Goal: Navigation & Orientation: Find specific page/section

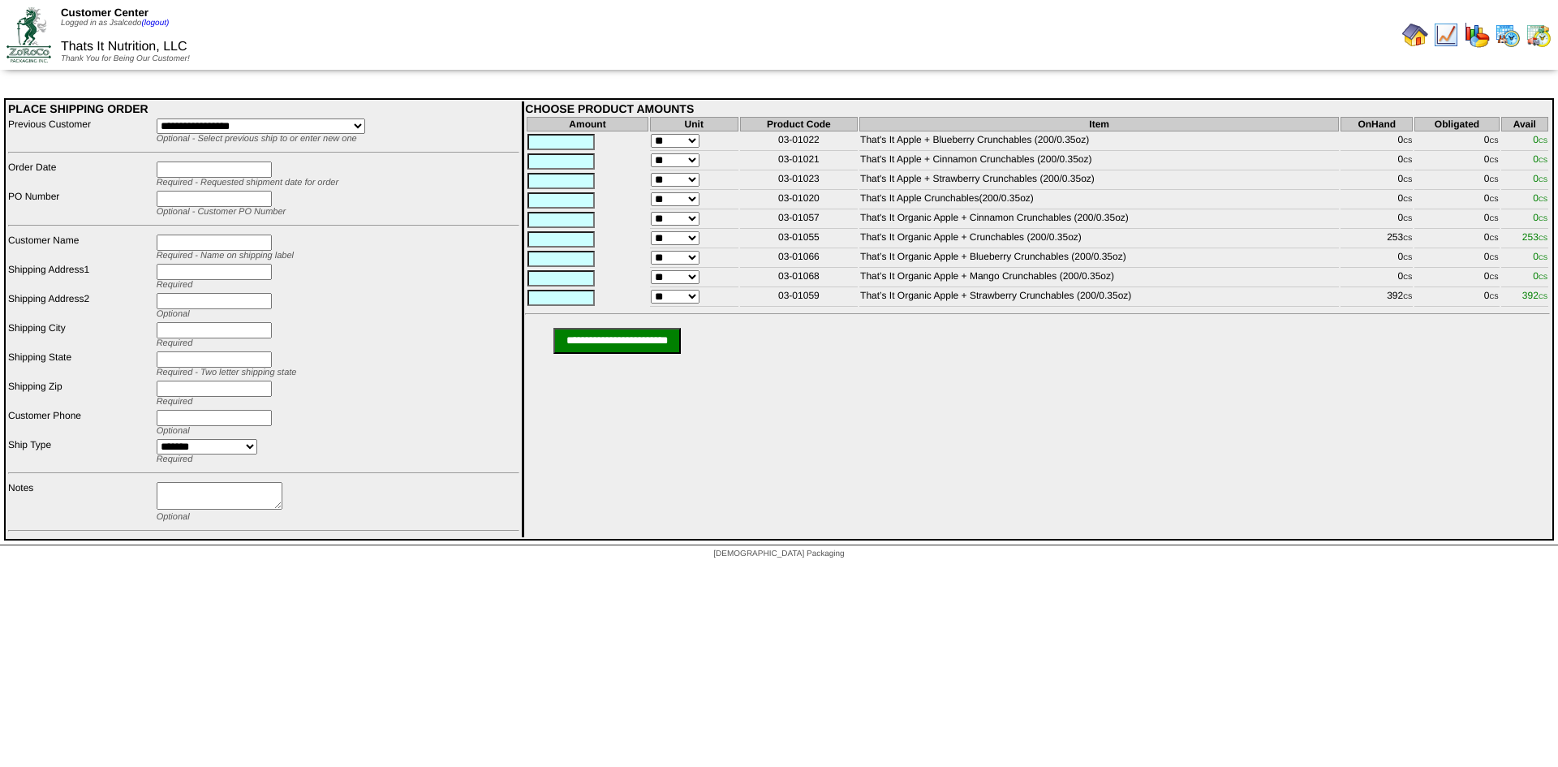
click at [1411, 33] on img at bounding box center [1416, 35] width 26 height 26
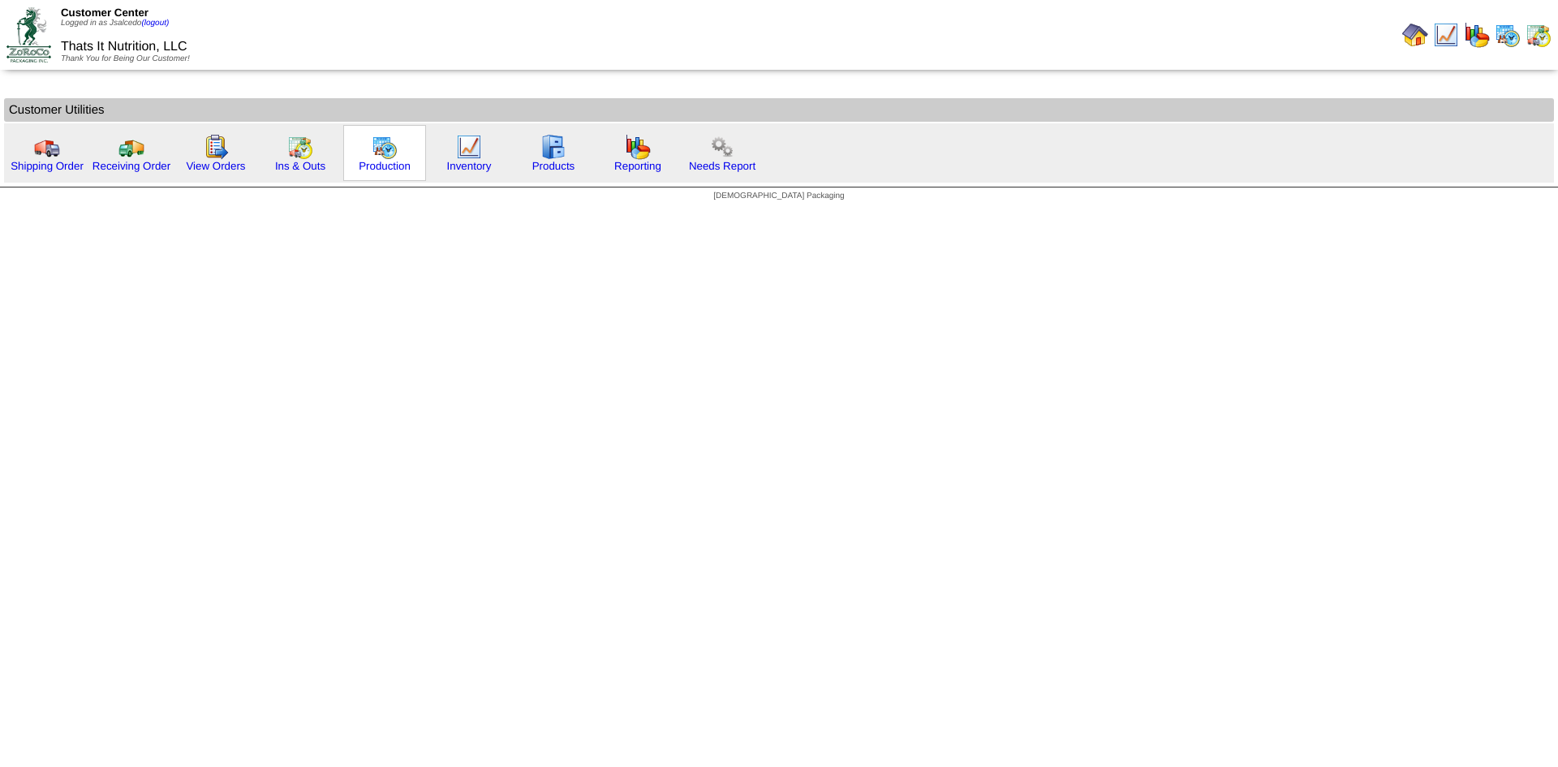
click at [377, 147] on img at bounding box center [385, 147] width 26 height 26
